Goal: Task Accomplishment & Management: Manage account settings

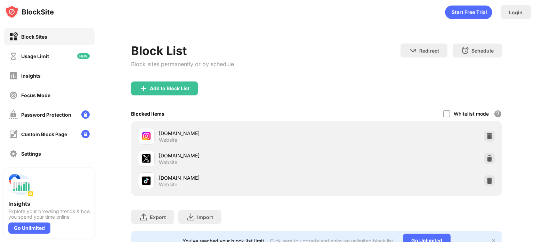
click at [248, 137] on div "[DOMAIN_NAME] Website" at bounding box center [238, 136] width 158 height 14
click at [486, 136] on img at bounding box center [489, 136] width 7 height 7
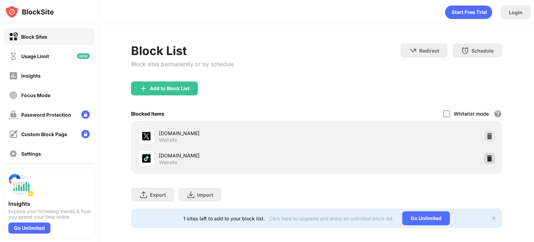
click at [486, 155] on img at bounding box center [489, 158] width 7 height 7
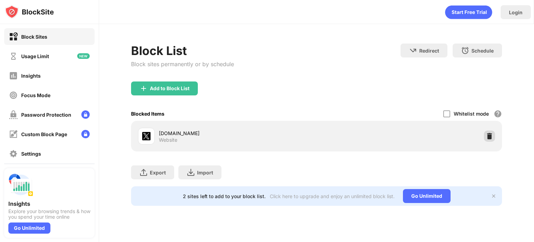
click at [489, 135] on img at bounding box center [489, 136] width 7 height 7
